Goal: Transaction & Acquisition: Book appointment/travel/reservation

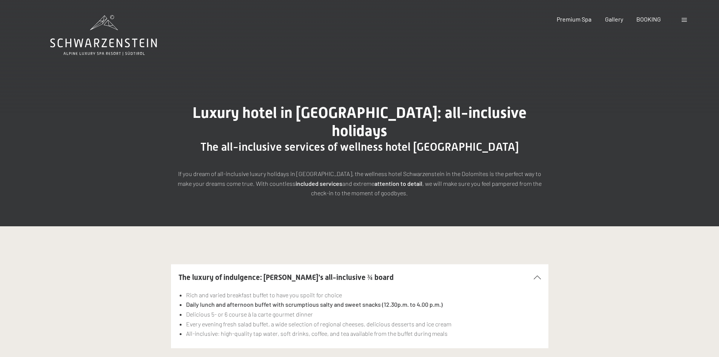
click at [687, 21] on div at bounding box center [685, 19] width 7 height 8
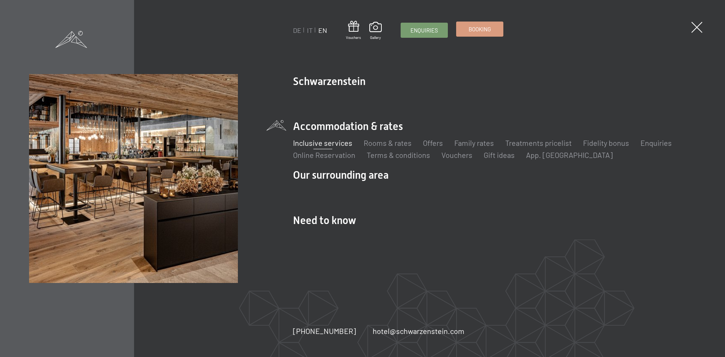
click at [484, 27] on span "Booking" at bounding box center [479, 29] width 22 height 8
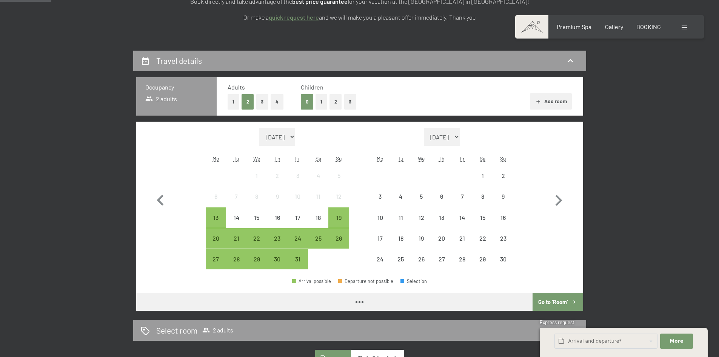
scroll to position [151, 0]
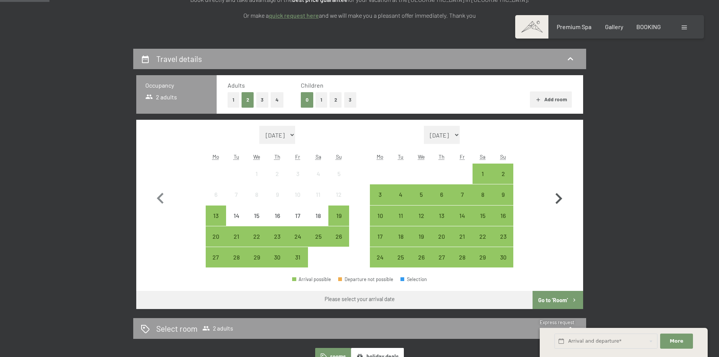
click at [560, 199] on icon "button" at bounding box center [559, 198] width 7 height 11
select select "[DATE]"
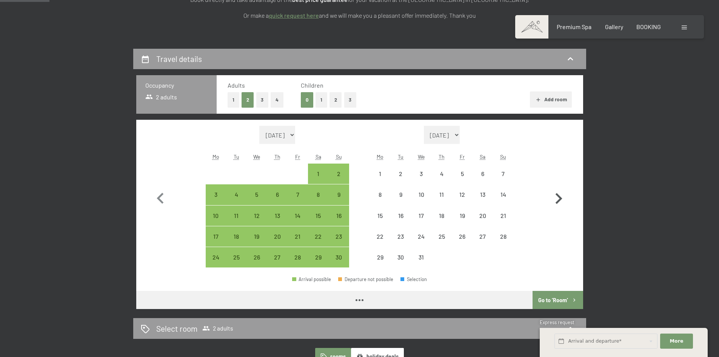
click at [560, 199] on icon "button" at bounding box center [559, 198] width 7 height 11
select select "[DATE]"
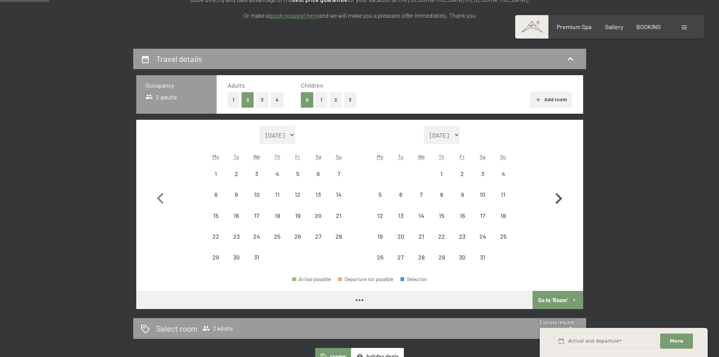
click at [560, 199] on icon "button" at bounding box center [559, 198] width 7 height 11
select select "[DATE]"
click at [560, 199] on icon "button" at bounding box center [559, 198] width 7 height 11
select select "[DATE]"
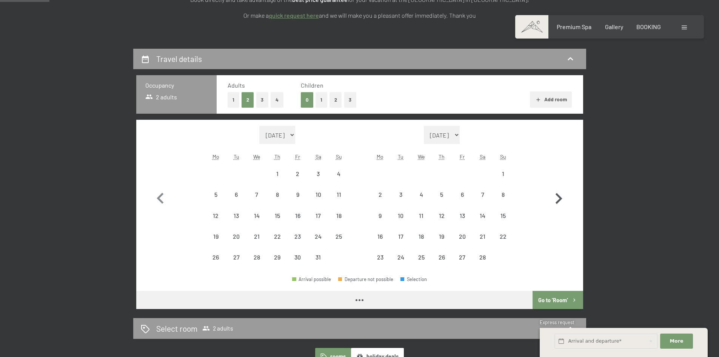
select select "[DATE]"
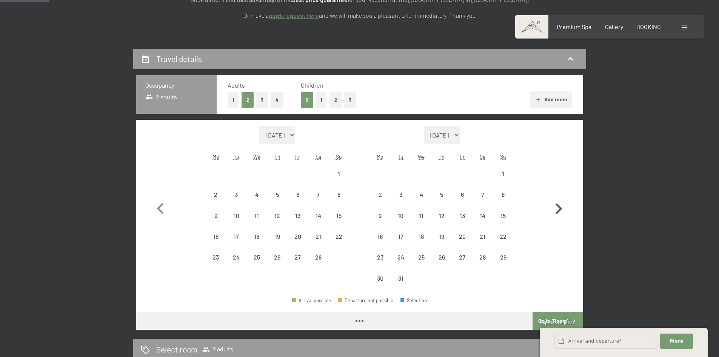
click at [560, 199] on icon "button" at bounding box center [559, 209] width 22 height 22
select select "[DATE]"
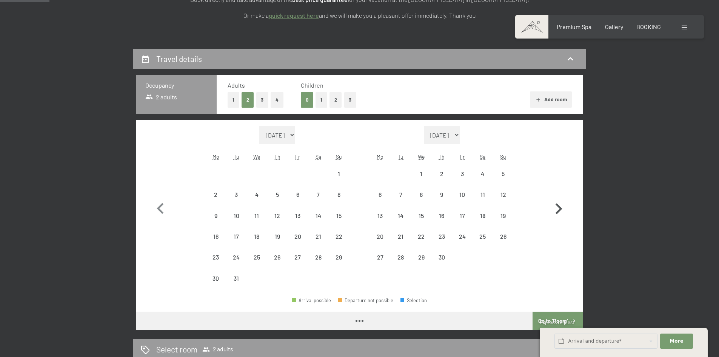
click at [560, 199] on icon "button" at bounding box center [559, 209] width 22 height 22
select select "[DATE]"
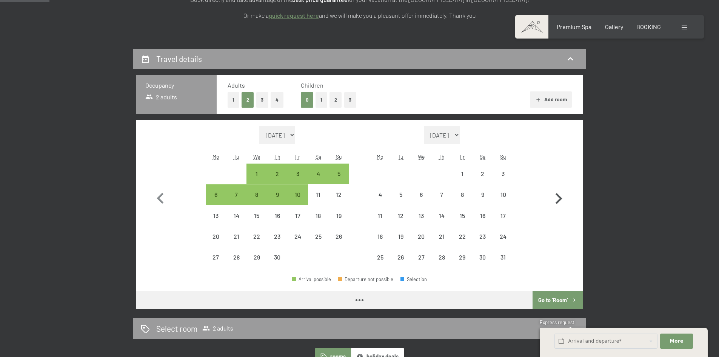
select select "[DATE]"
click at [559, 199] on icon "button" at bounding box center [559, 198] width 7 height 11
select select "[DATE]"
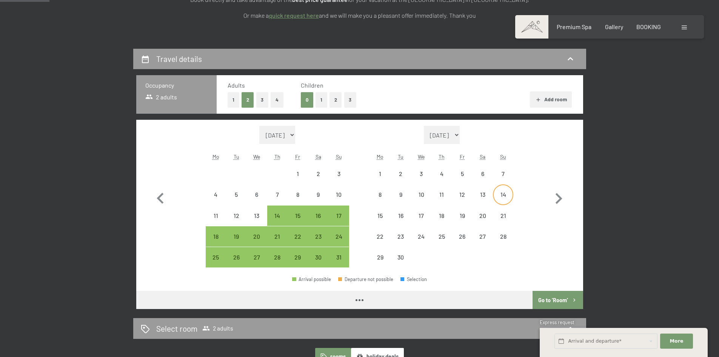
select select "[DATE]"
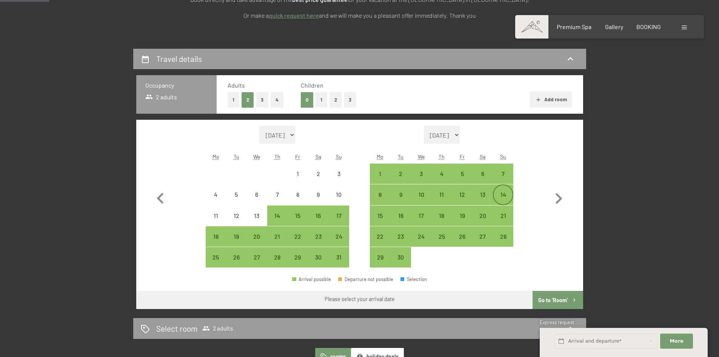
click at [502, 197] on div "14" at bounding box center [503, 200] width 19 height 19
select select "[DATE]"
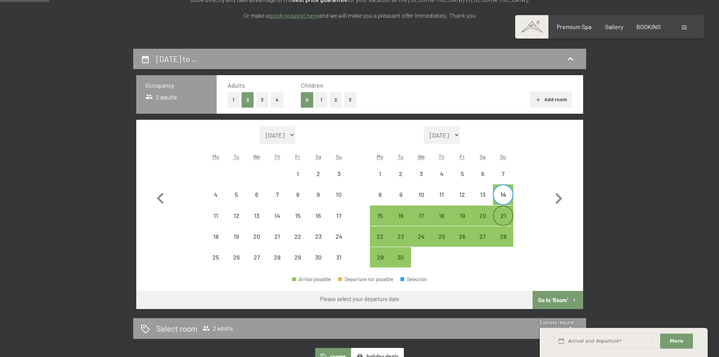
click at [504, 213] on div "21" at bounding box center [503, 222] width 19 height 19
select select "[DATE]"
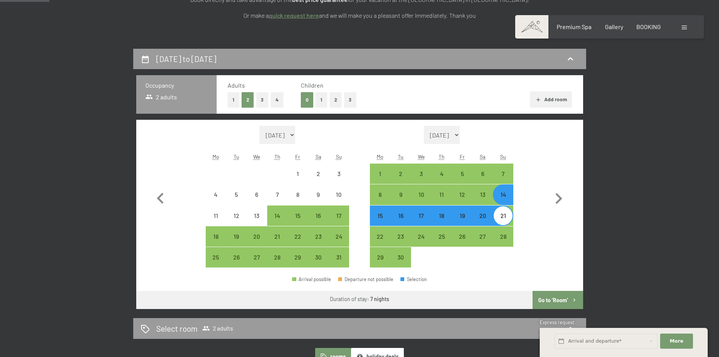
click at [555, 295] on button "Go to ‘Room’" at bounding box center [558, 300] width 50 height 18
select select "[DATE]"
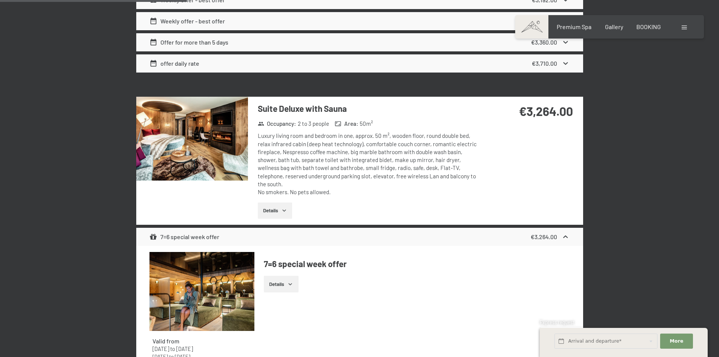
scroll to position [1030, 0]
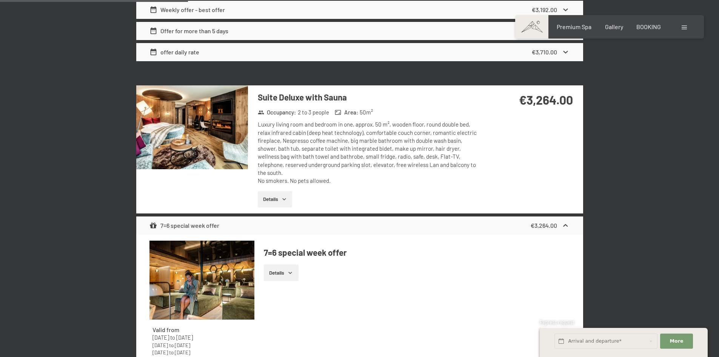
click at [274, 191] on button "Details" at bounding box center [275, 199] width 34 height 17
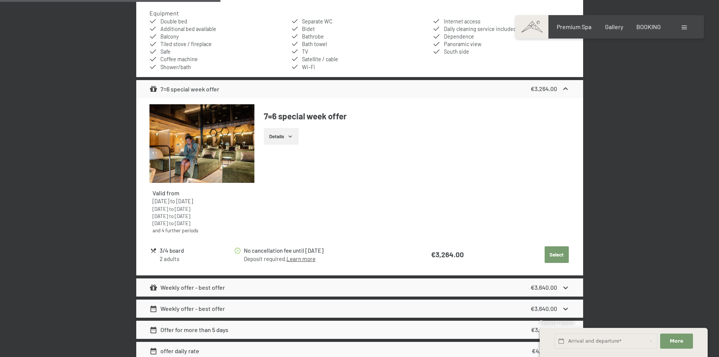
scroll to position [1294, 0]
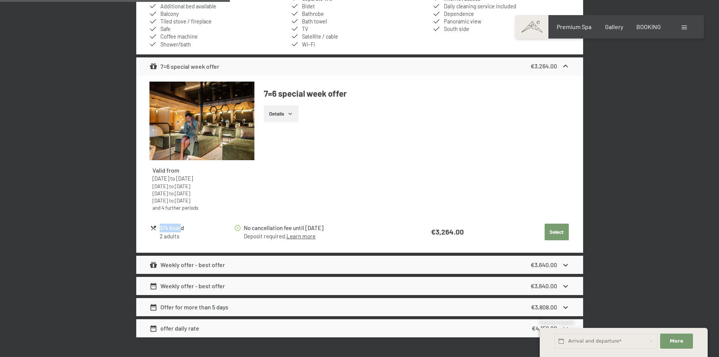
drag, startPoint x: 181, startPoint y: 222, endPoint x: 161, endPoint y: 221, distance: 19.6
click at [161, 223] on div "3/4 board" at bounding box center [197, 227] width 74 height 9
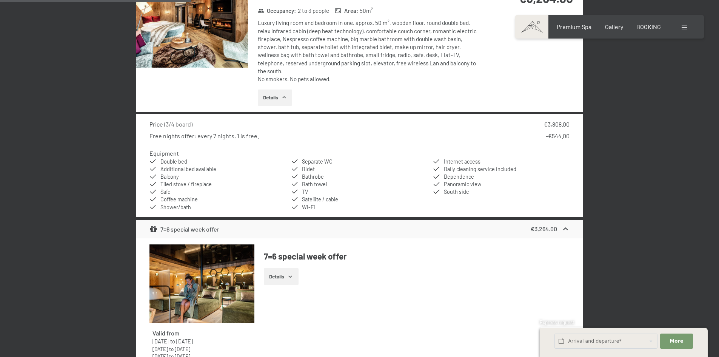
scroll to position [1068, 0]
